Goal: Task Accomplishment & Management: Use online tool/utility

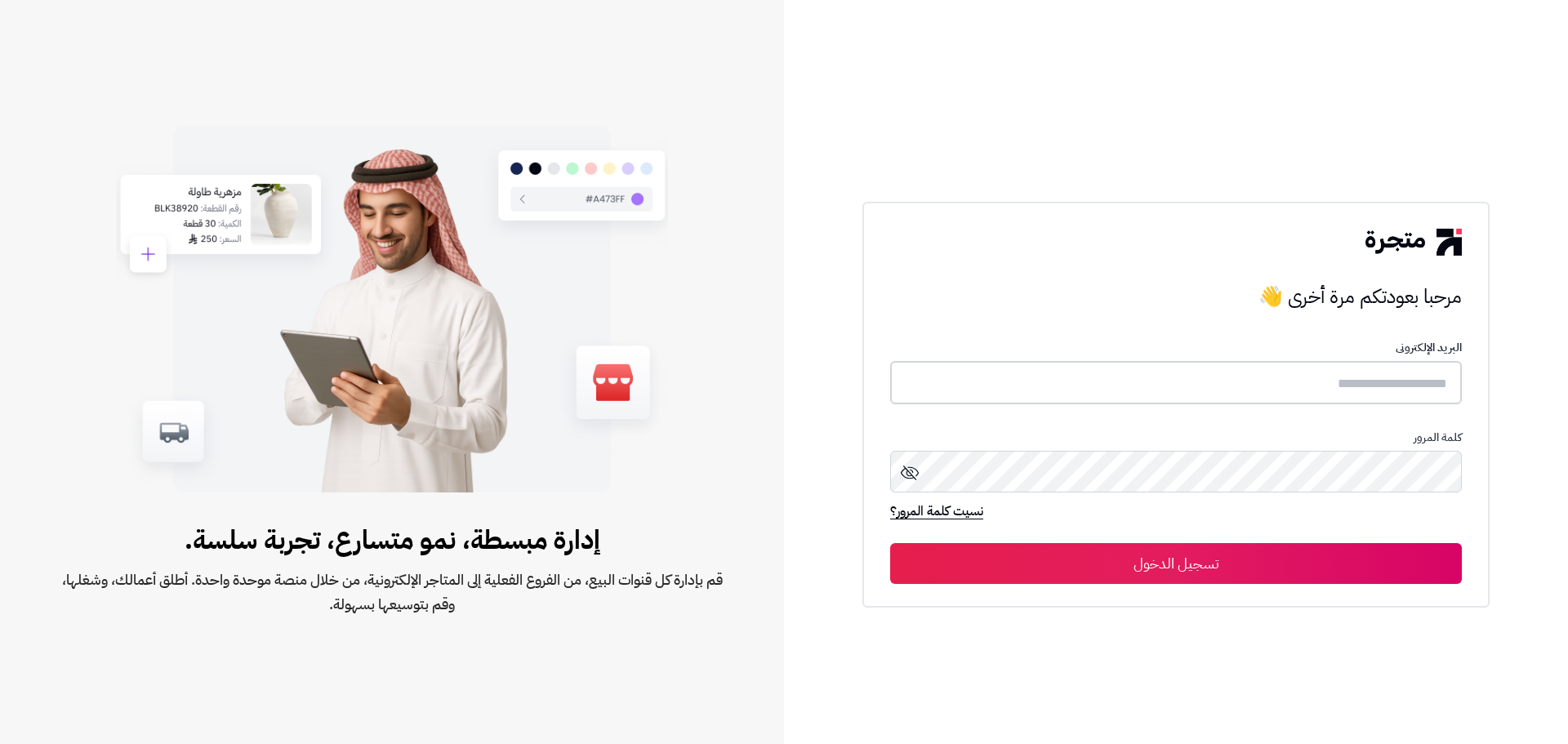
type input "**********"
click at [1226, 579] on button "تسجيل الدخول" at bounding box center [1176, 563] width 572 height 41
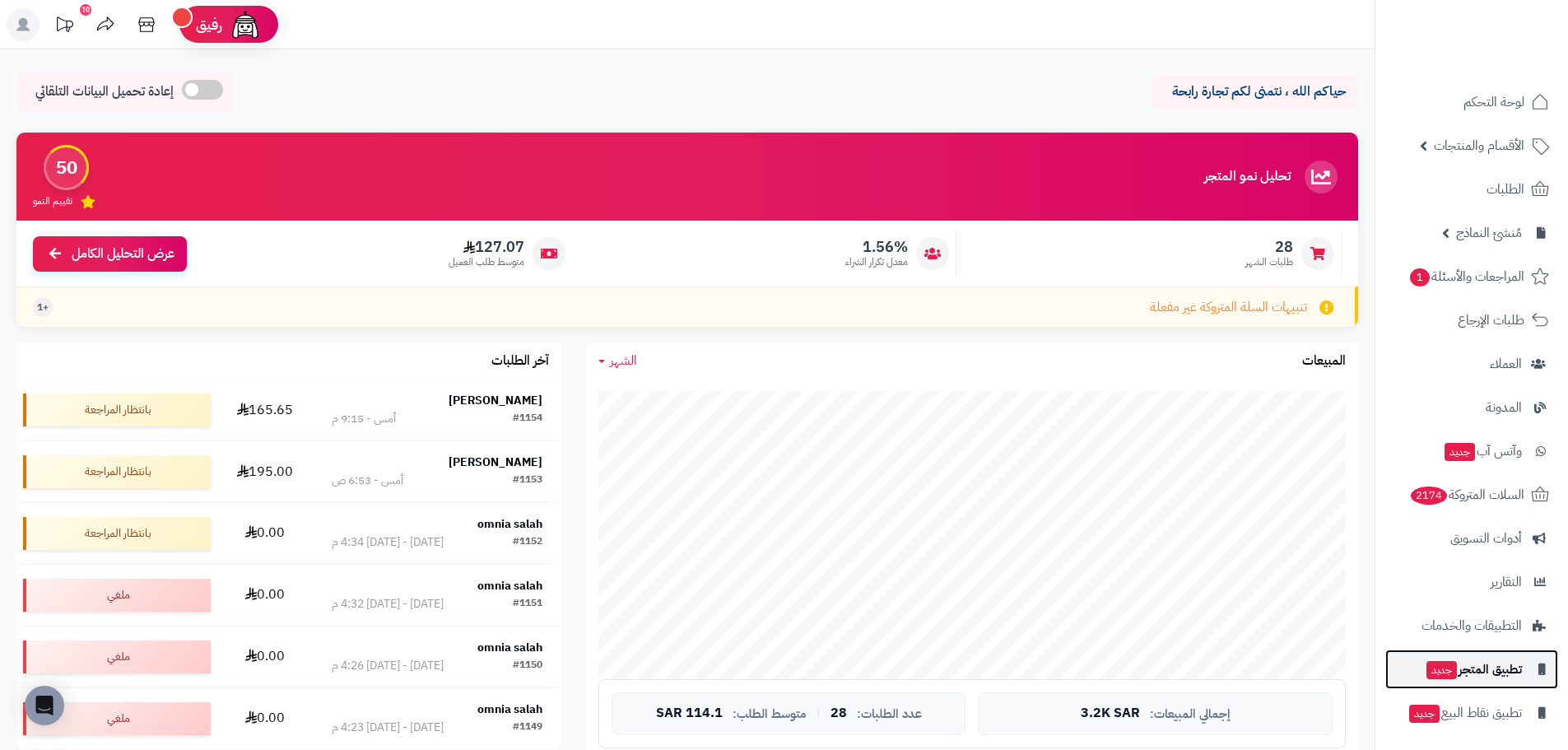
click at [1487, 673] on span "تطبيق المتجر جديد" at bounding box center [1472, 669] width 97 height 23
